Goal: Task Accomplishment & Management: Use online tool/utility

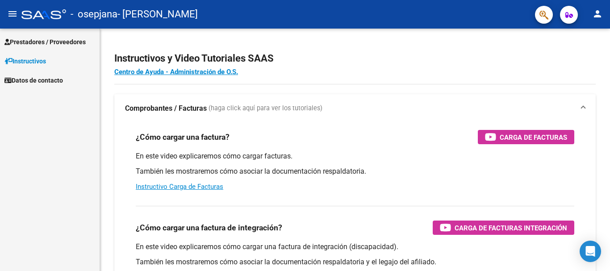
click at [84, 44] on span "Prestadores / Proveedores" at bounding box center [44, 42] width 81 height 10
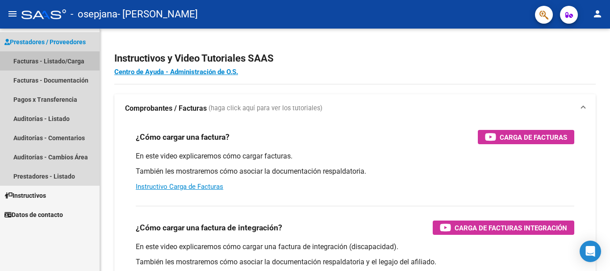
click at [78, 60] on link "Facturas - Listado/Carga" at bounding box center [50, 60] width 100 height 19
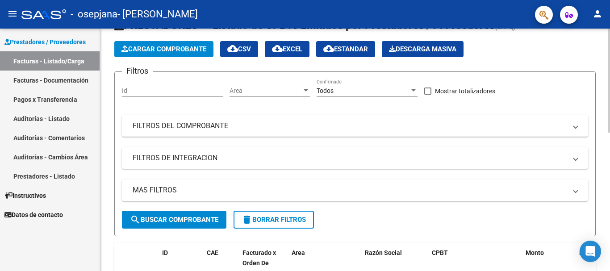
click at [609, 87] on div at bounding box center [609, 96] width 2 height 104
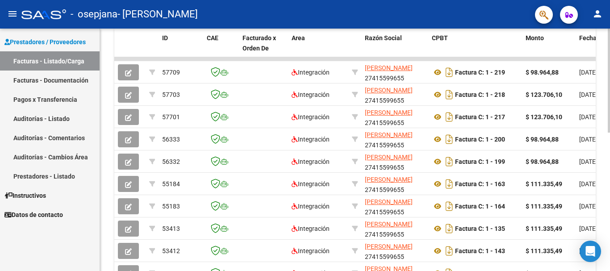
scroll to position [240, 0]
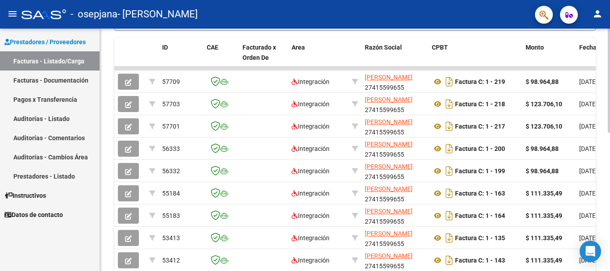
click at [609, 133] on div at bounding box center [609, 185] width 2 height 104
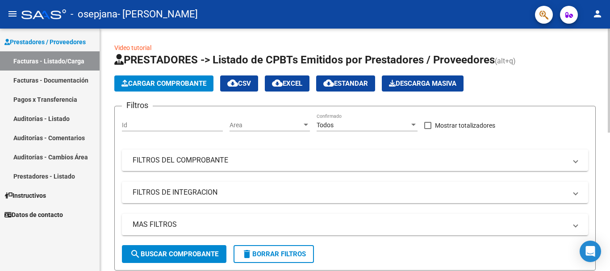
click at [609, 146] on div at bounding box center [609, 150] width 2 height 242
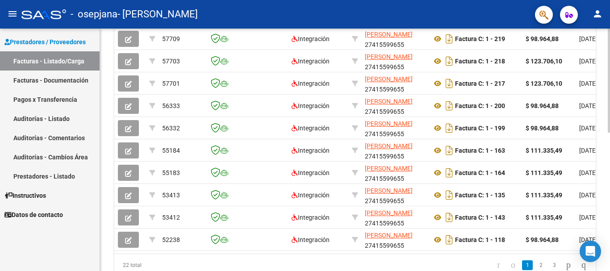
scroll to position [281, 0]
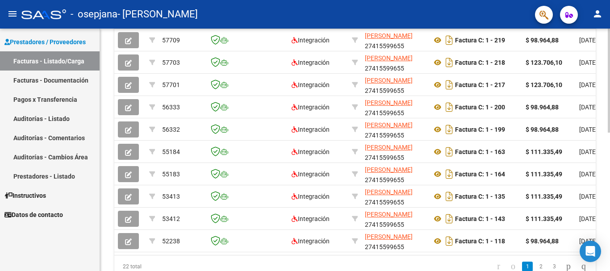
click at [609, 199] on div at bounding box center [609, 204] width 2 height 104
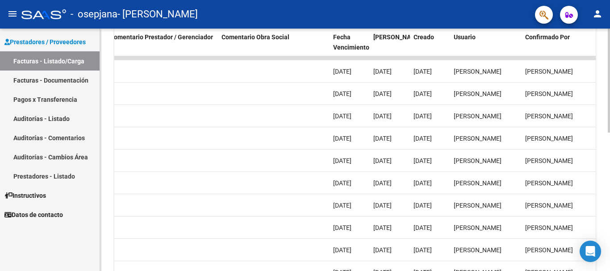
scroll to position [244, 0]
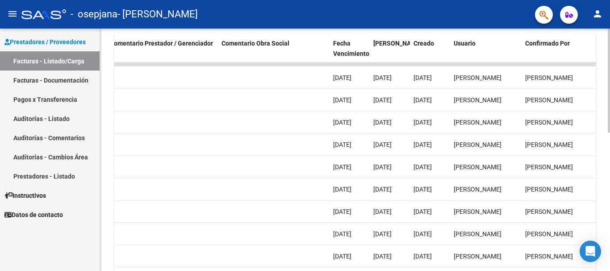
click at [608, 171] on div at bounding box center [609, 187] width 2 height 104
